Goal: Information Seeking & Learning: Learn about a topic

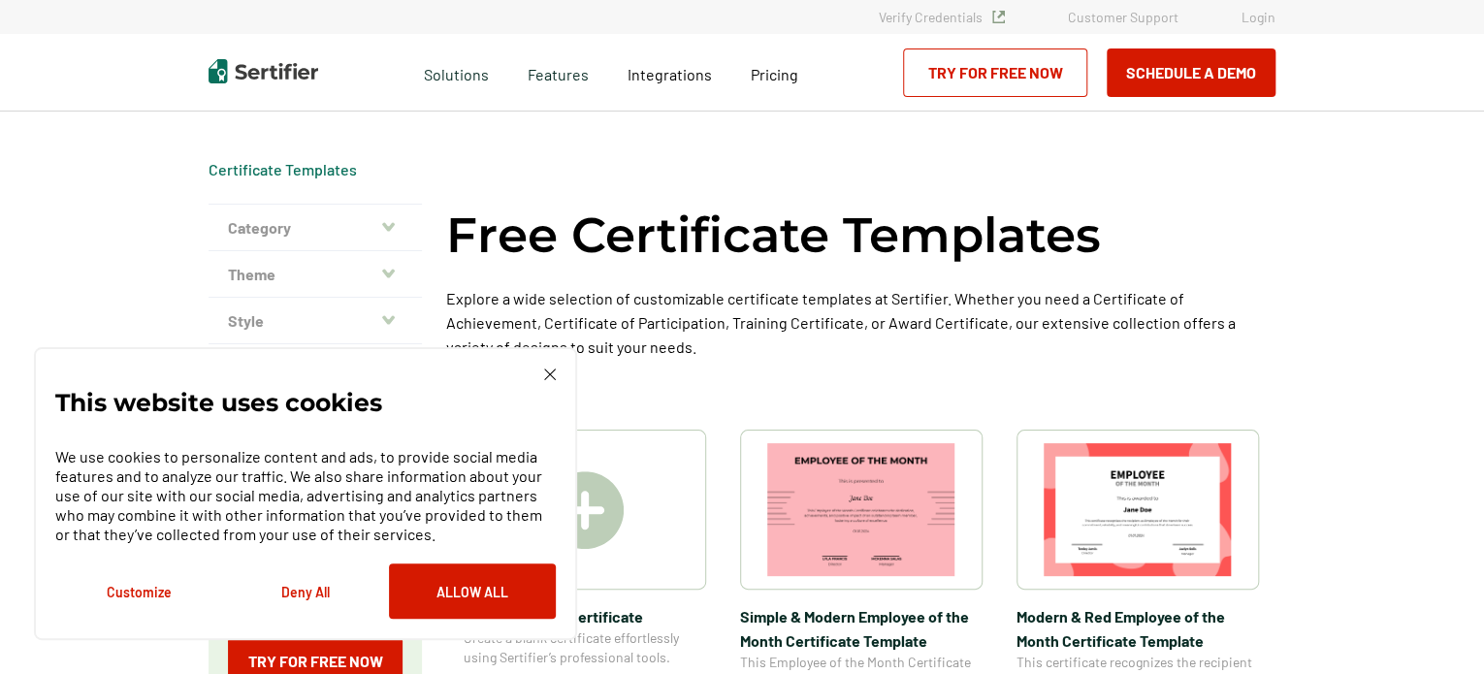
click at [287, 177] on link "Certificate Templates" at bounding box center [282, 169] width 148 height 18
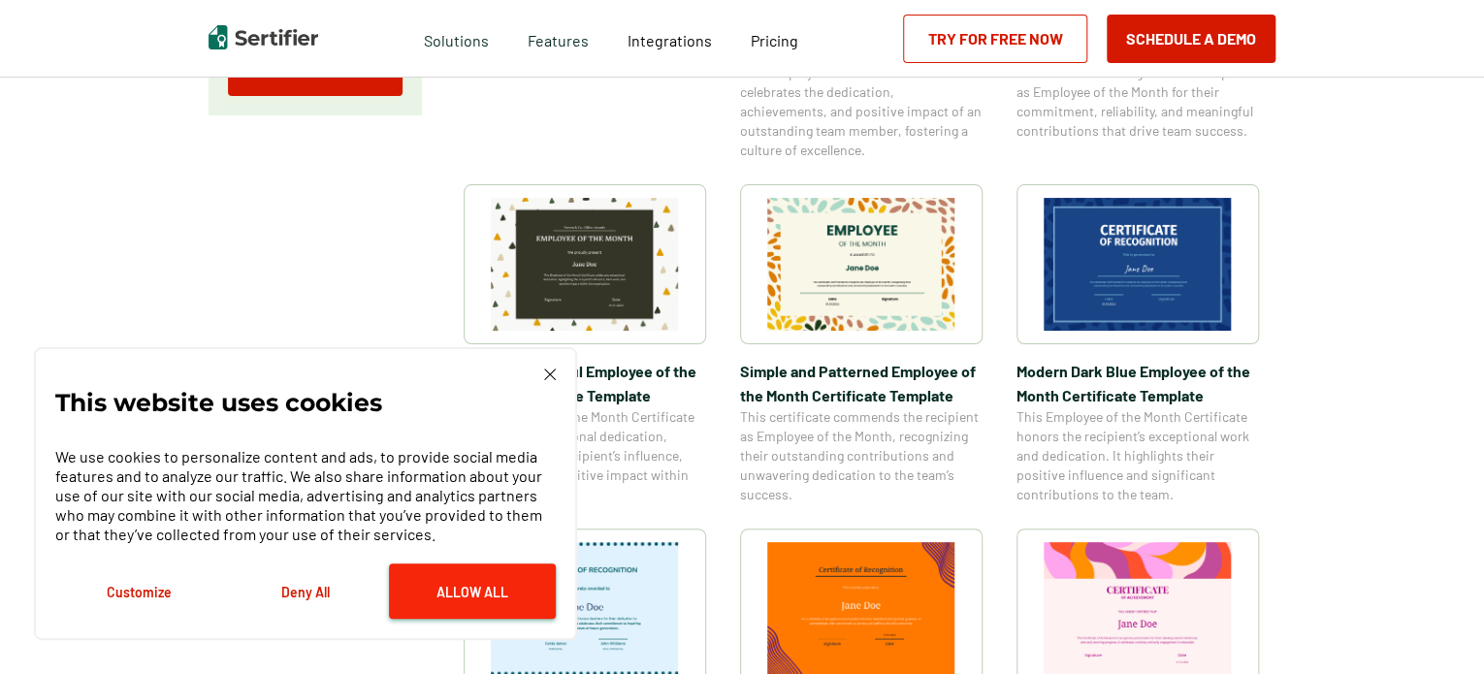
click at [447, 585] on button "Allow All" at bounding box center [472, 590] width 167 height 55
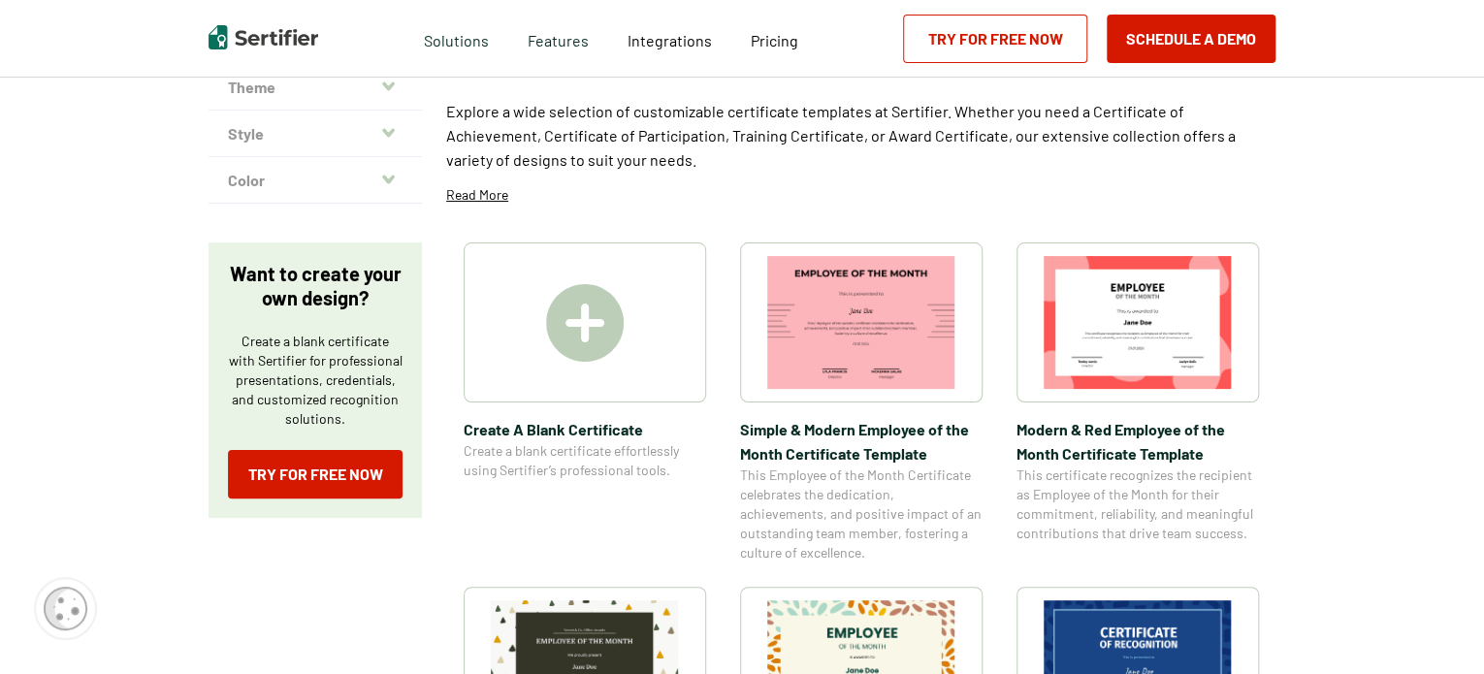
scroll to position [0, 0]
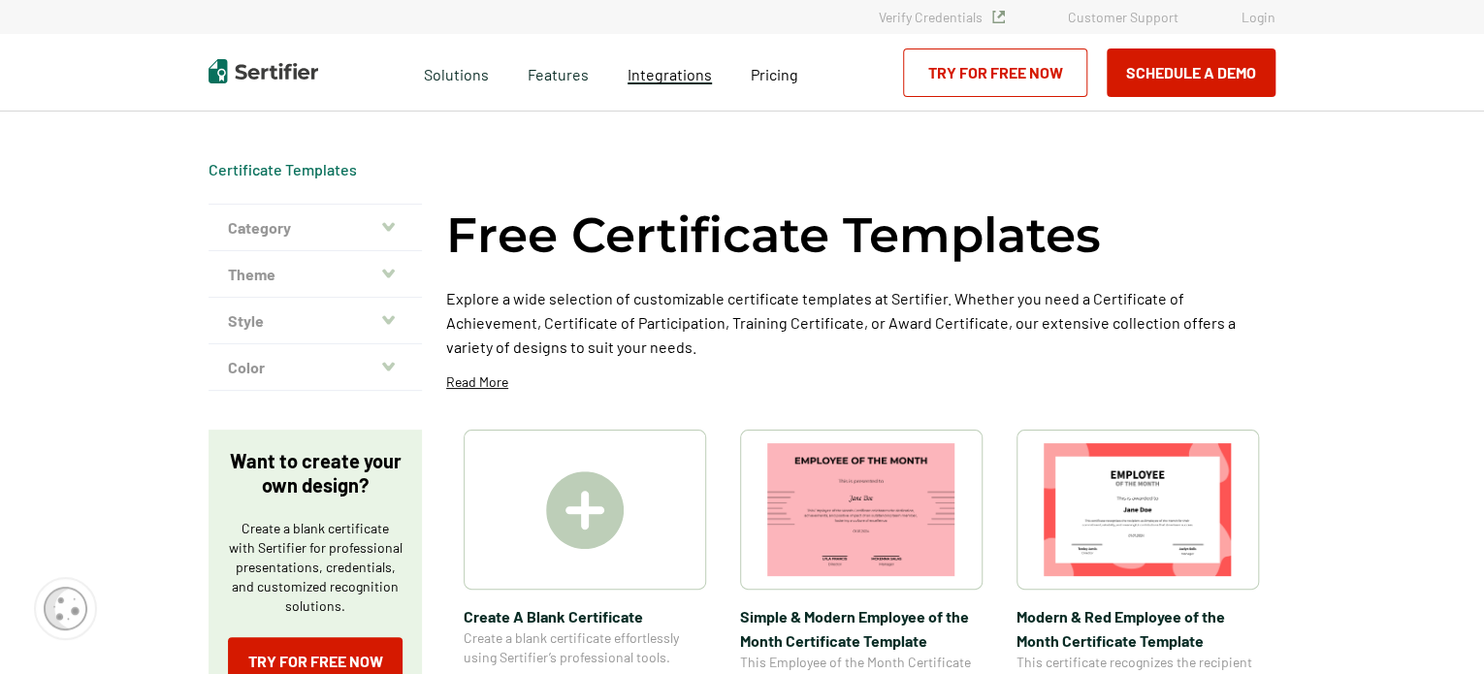
click at [674, 75] on span "Integrations" at bounding box center [669, 74] width 84 height 18
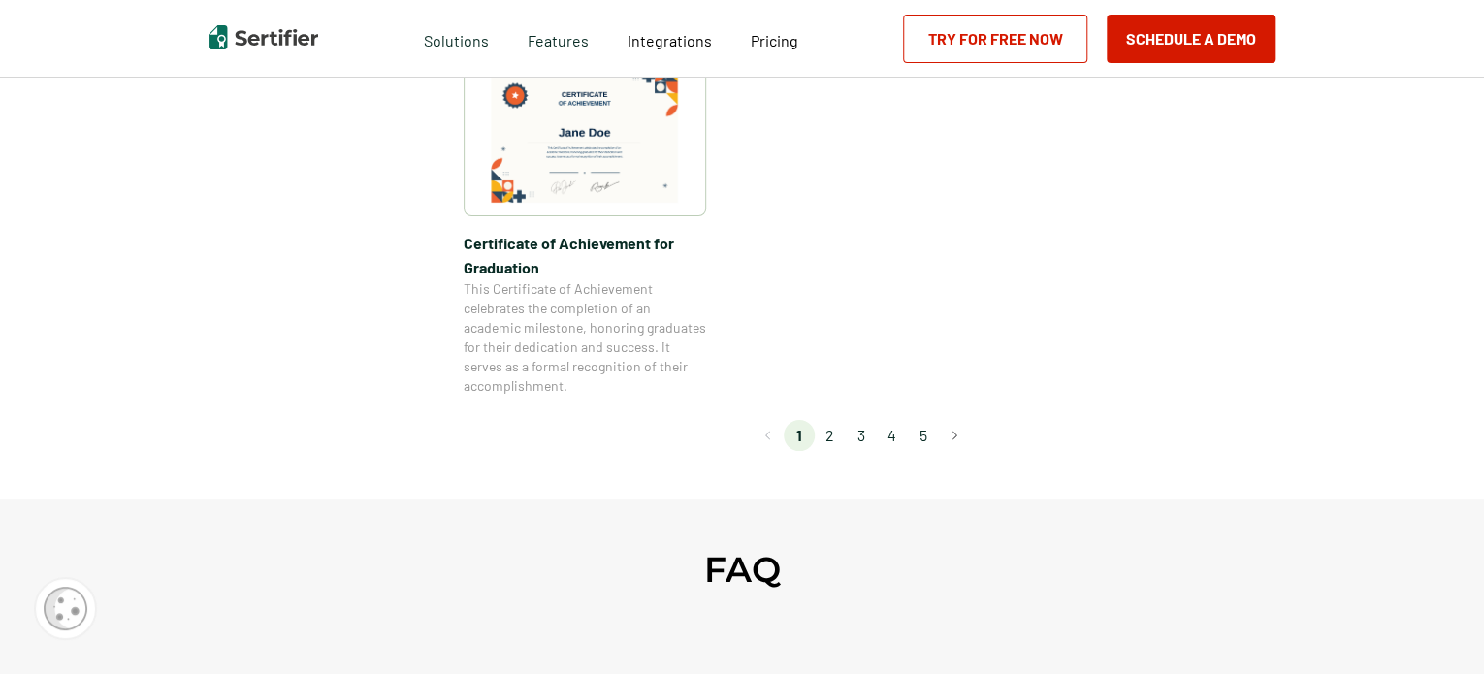
scroll to position [1769, 0]
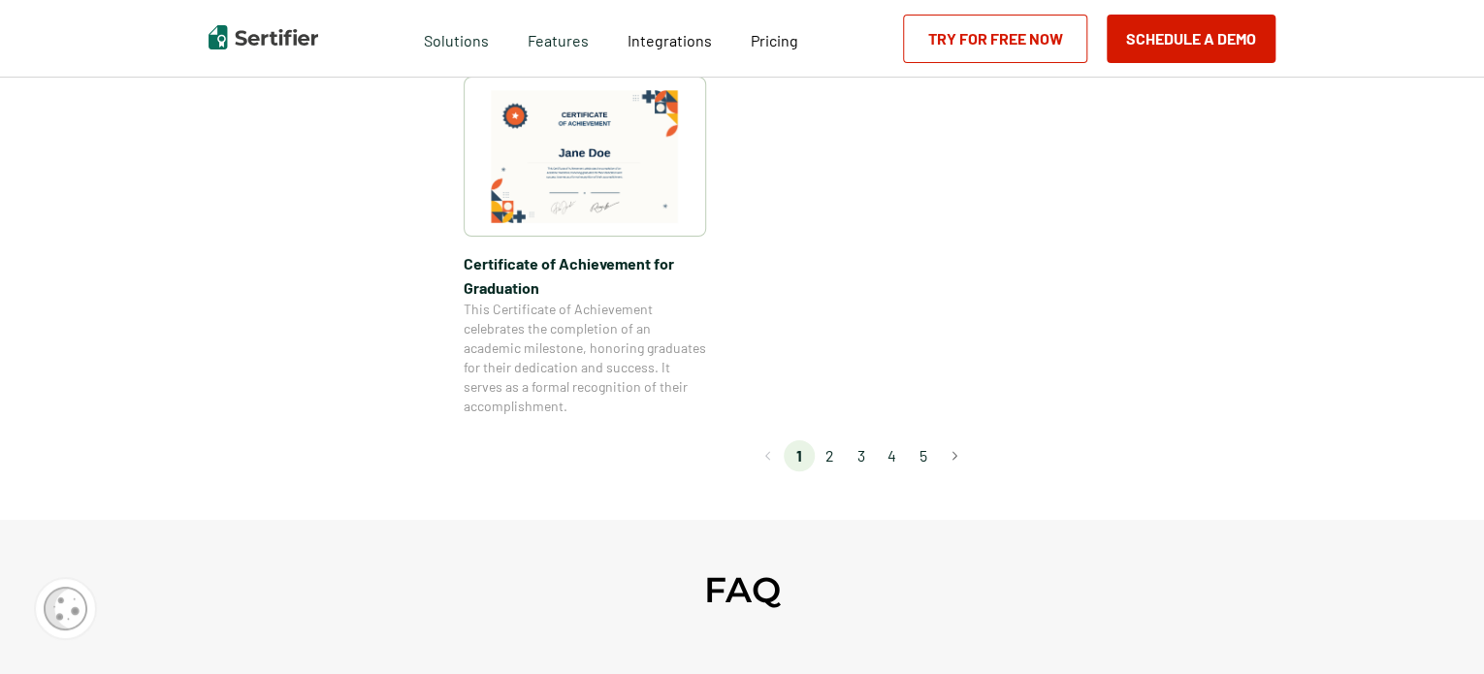
click at [834, 457] on li "2" at bounding box center [830, 455] width 31 height 31
